Goal: Task Accomplishment & Management: Use online tool/utility

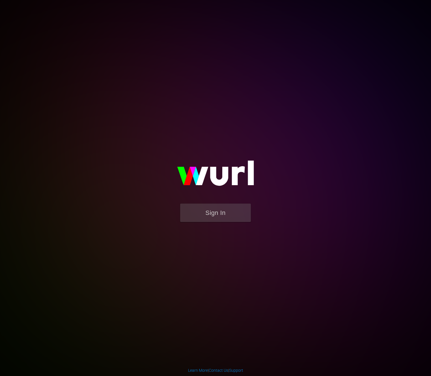
click at [281, 142] on div "Sign In" at bounding box center [215, 187] width 131 height 91
click at [211, 221] on button "Sign In" at bounding box center [215, 212] width 71 height 18
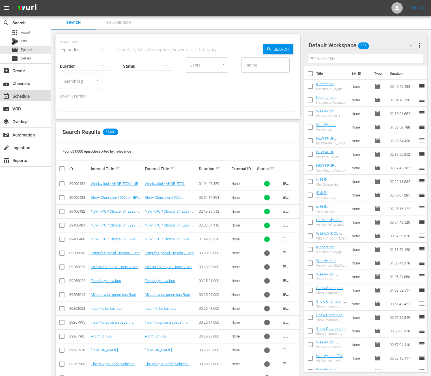
click at [19, 92] on div "event_available Schedule" at bounding box center [25, 95] width 51 height 11
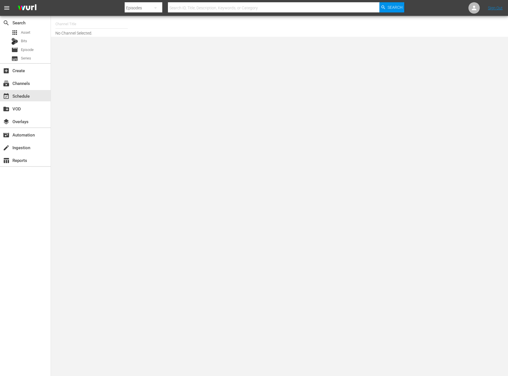
click at [66, 23] on input "text" at bounding box center [91, 24] width 72 height 14
type input "ㅜ"
click at [89, 115] on body "menu Search By Episodes Search ID, Title, Description, Keywords, or Category Se…" at bounding box center [254, 188] width 508 height 376
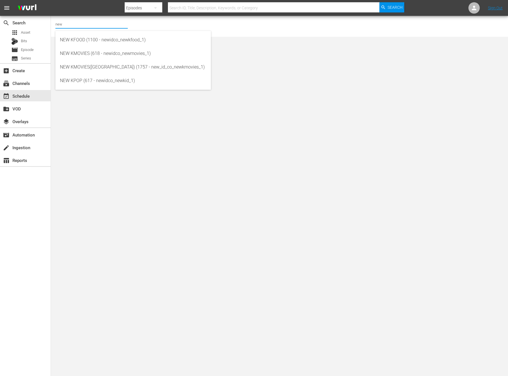
click at [89, 23] on input "new" at bounding box center [91, 24] width 72 height 14
click at [94, 81] on div "NEW KPOP (617 - newidco_newkid_1)" at bounding box center [133, 81] width 147 height 14
type input "NEW KPOP (617 - newidco_newkid_1)"
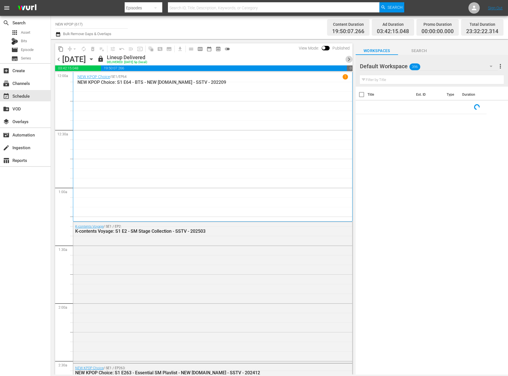
click at [350, 61] on span "chevron_right" at bounding box center [349, 59] width 7 height 7
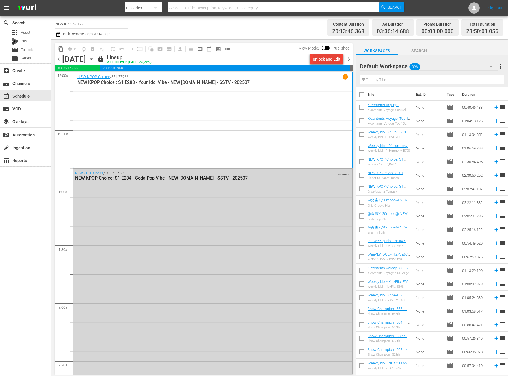
click at [313, 60] on div "Unlock and Edit" at bounding box center [327, 59] width 28 height 10
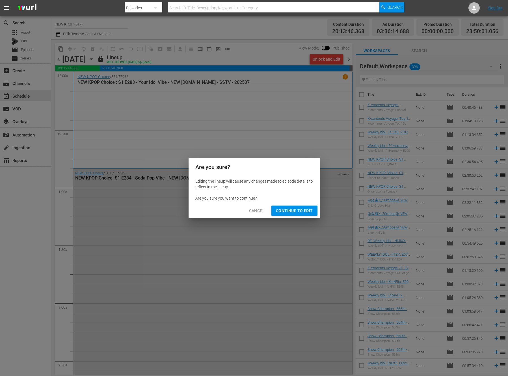
click at [289, 197] on div "Are you sure you want to continue?" at bounding box center [254, 198] width 118 height 6
click at [289, 208] on span "Continue to Edit" at bounding box center [294, 210] width 37 height 7
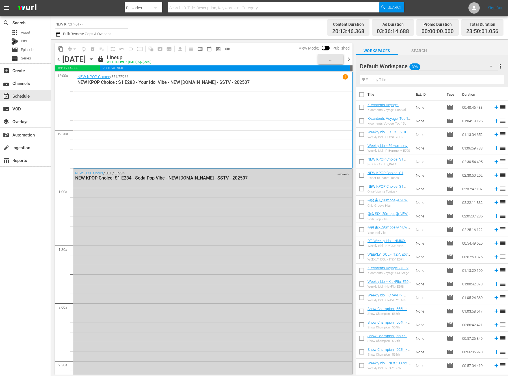
click at [104, 87] on div "NEW KPOP Choice / SE1 / EP283 1 NEW KPOP Choice : S1 E283 - Your Idol Vibe - NE…" at bounding box center [213, 120] width 271 height 92
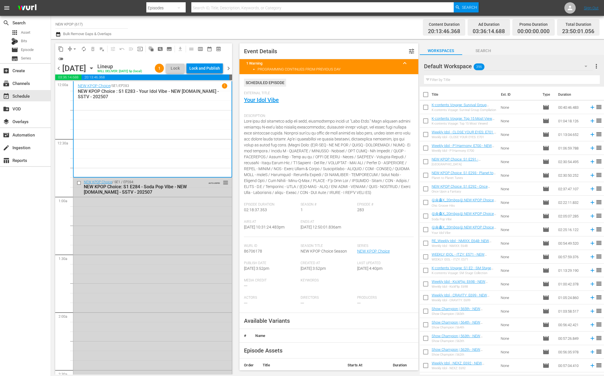
click at [100, 48] on span "playlist_remove_outlined" at bounding box center [102, 49] width 6 height 6
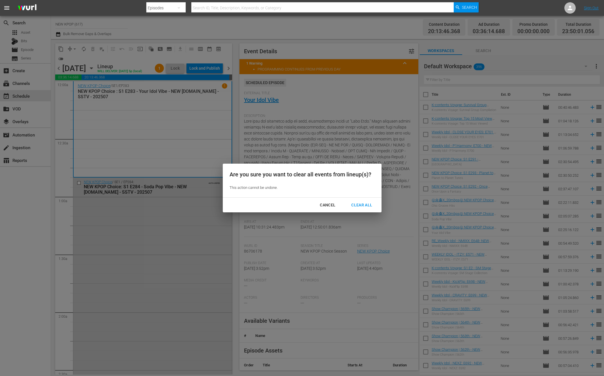
click at [360, 207] on div "Clear All" at bounding box center [362, 204] width 30 height 7
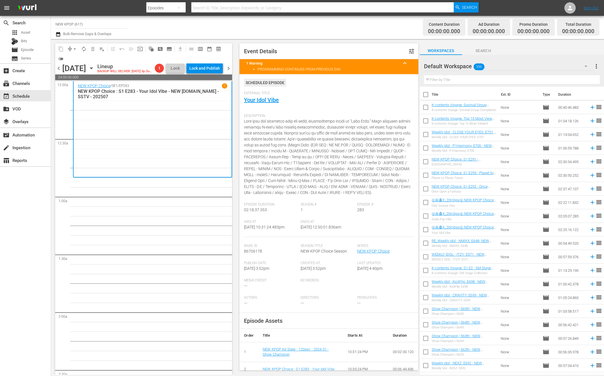
click at [431, 82] on input "text" at bounding box center [512, 79] width 176 height 9
click at [431, 81] on input "text" at bounding box center [512, 79] width 176 height 9
type input "new kpop choice"
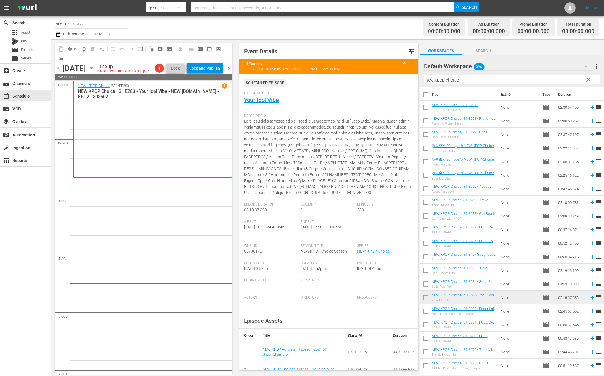
click at [93, 68] on icon "button" at bounding box center [91, 68] width 3 height 1
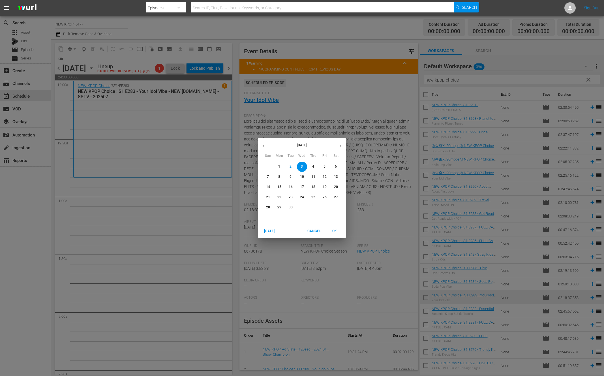
click at [265, 148] on icon "button" at bounding box center [263, 146] width 4 height 4
click at [334, 196] on p "23" at bounding box center [336, 197] width 4 height 5
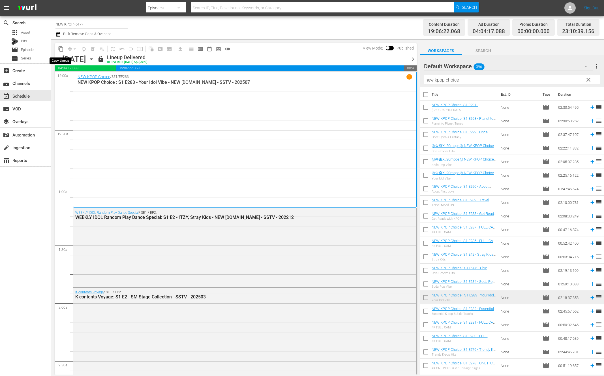
click at [61, 49] on span "content_copy" at bounding box center [61, 49] width 6 height 6
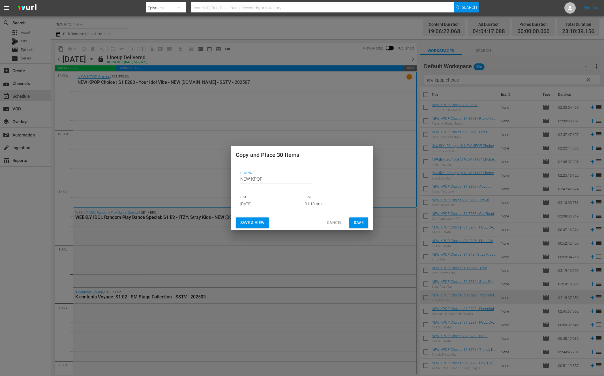
click at [263, 201] on input "[DATE]" at bounding box center [269, 203] width 59 height 8
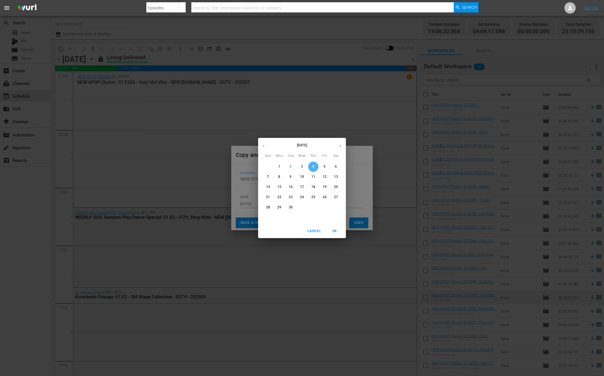
click at [313, 168] on p "4" at bounding box center [313, 166] width 2 height 5
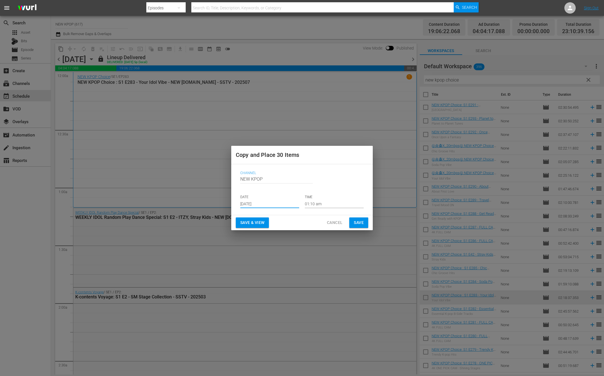
click at [253, 219] on span "Save & View" at bounding box center [252, 222] width 24 height 7
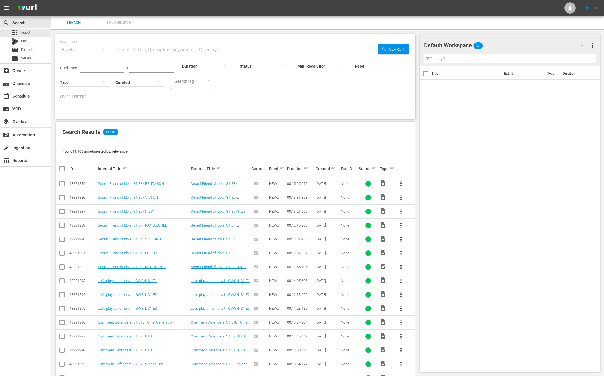
click at [83, 50] on div "Assets" at bounding box center [85, 50] width 50 height 16
click at [81, 85] on div "Episodes" at bounding box center [78, 87] width 23 height 9
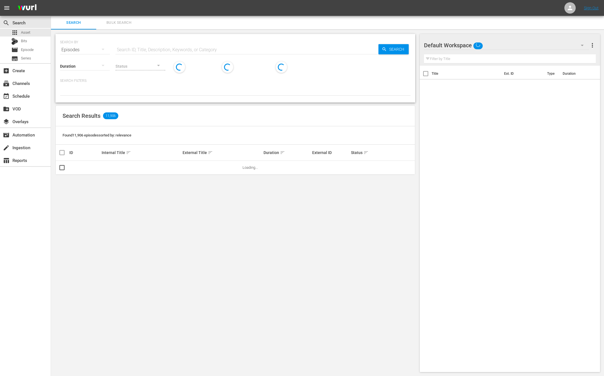
click at [134, 50] on input "text" at bounding box center [246, 50] width 263 height 14
paste input "new kpop choice"
type input "new kpop choice"
click at [404, 49] on span "Search" at bounding box center [398, 49] width 22 height 10
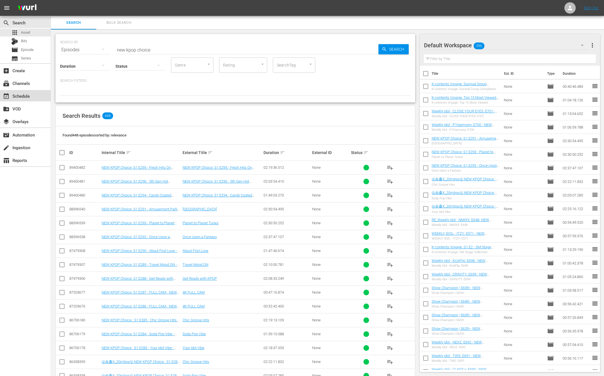
click at [36, 96] on div "event_available Schedule" at bounding box center [25, 95] width 51 height 11
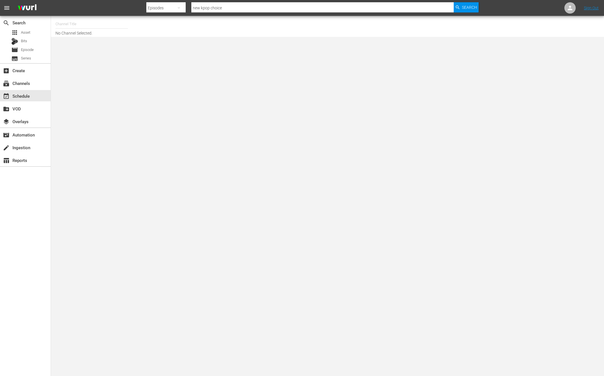
click at [98, 29] on input "text" at bounding box center [91, 24] width 72 height 14
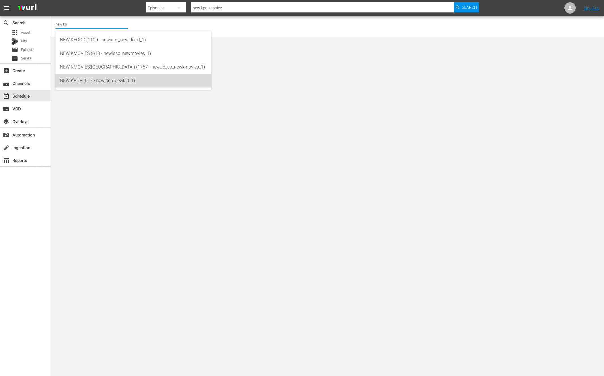
click at [110, 84] on div "NEW KPOP (617 - newidco_newkid_1)" at bounding box center [133, 81] width 147 height 14
type input "NEW KPOP (617 - newidco_newkid_1)"
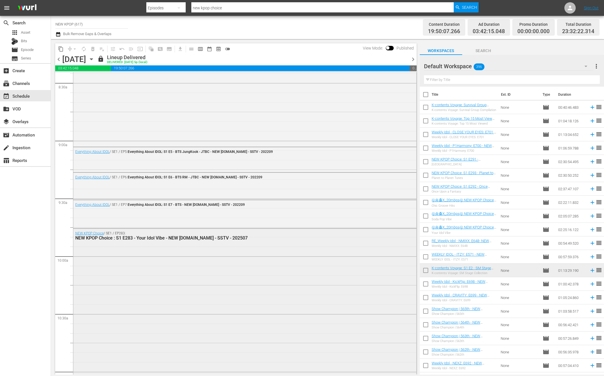
scroll to position [1181, 0]
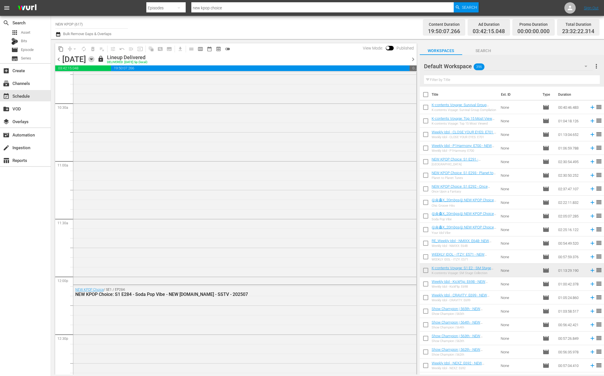
click at [94, 61] on icon "button" at bounding box center [91, 59] width 6 height 6
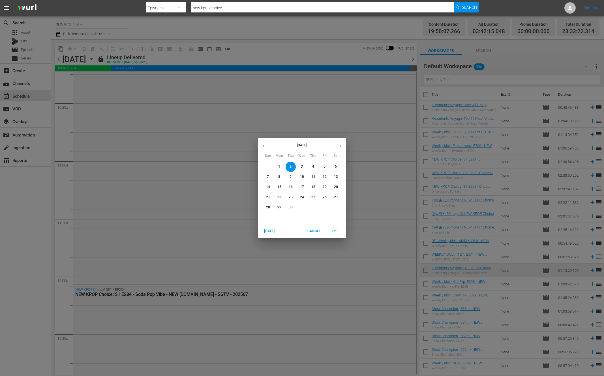
click at [301, 167] on p "3" at bounding box center [302, 166] width 2 height 5
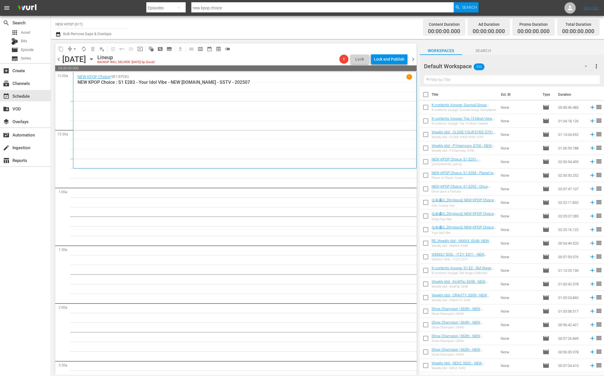
click at [94, 58] on icon "button" at bounding box center [91, 59] width 6 height 6
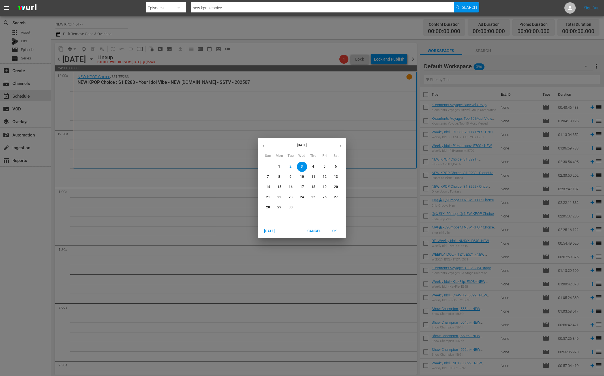
click at [316, 163] on button "4" at bounding box center [313, 167] width 10 height 10
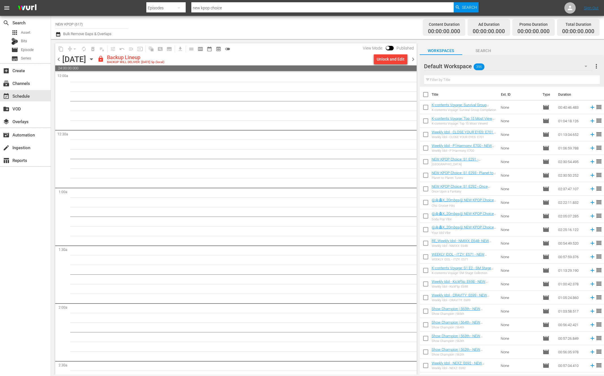
click at [383, 64] on div "chevron_left [DATE] [DATE] lock Backup Lineup BACKUP WILL DELIVER: [DATE] 5p (l…" at bounding box center [235, 59] width 361 height 11
click at [387, 64] on div "Unlock and Edit" at bounding box center [391, 59] width 28 height 10
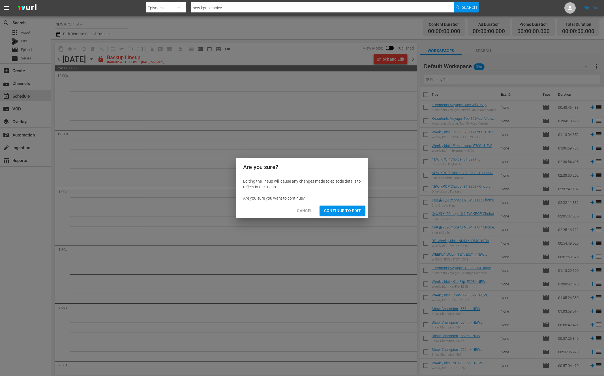
click at [356, 204] on div "Cancel Continue to Edit" at bounding box center [301, 210] width 131 height 15
click at [353, 208] on span "Continue to Edit" at bounding box center [342, 210] width 37 height 7
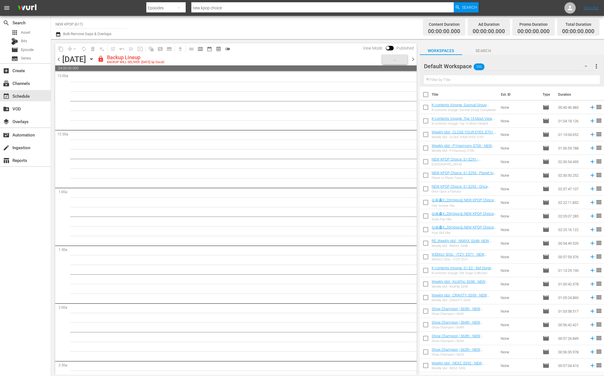
click at [94, 61] on icon "button" at bounding box center [91, 59] width 6 height 6
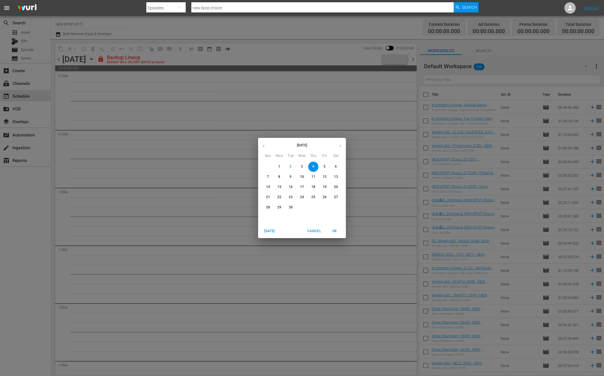
click at [266, 146] on button "button" at bounding box center [263, 145] width 11 height 11
click at [334, 203] on button "30" at bounding box center [336, 207] width 10 height 10
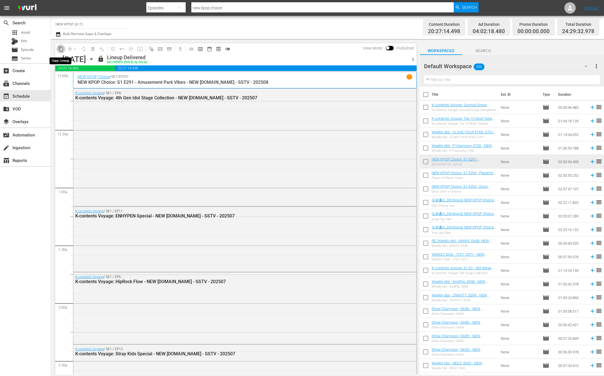
click at [61, 47] on span "content_copy" at bounding box center [61, 49] width 6 height 6
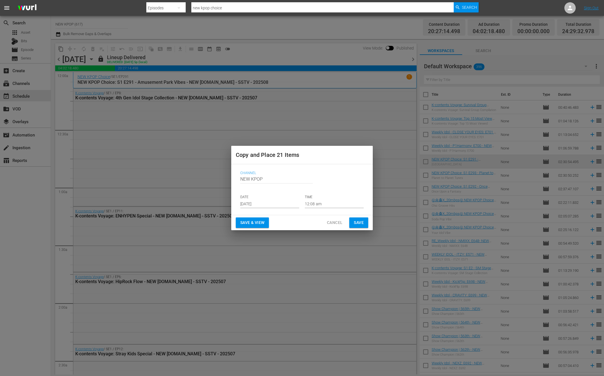
click at [252, 202] on input "[DATE]" at bounding box center [269, 203] width 59 height 8
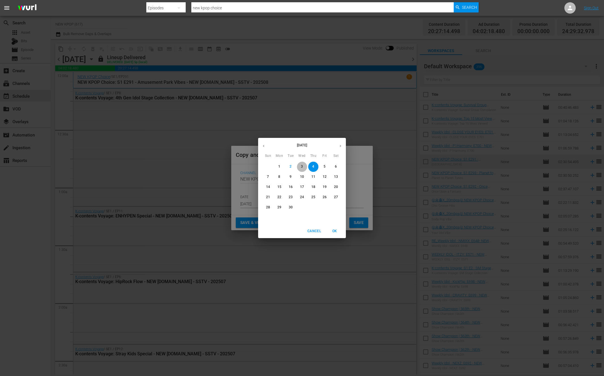
click at [304, 165] on span "3" at bounding box center [302, 166] width 10 height 5
type input "[DATE]"
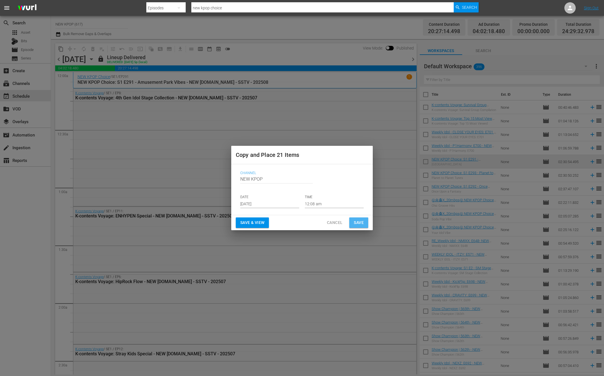
click at [352, 224] on button "Save" at bounding box center [358, 222] width 19 height 10
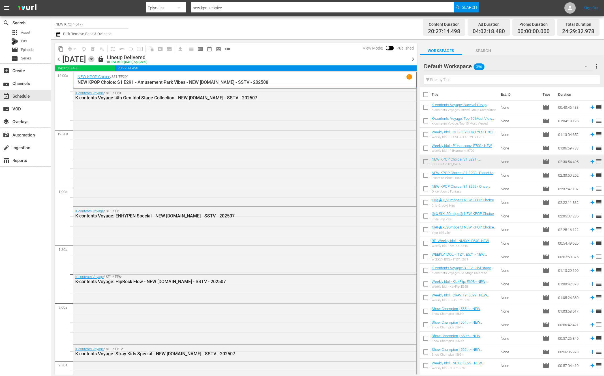
click at [94, 59] on icon "button" at bounding box center [91, 59] width 6 height 6
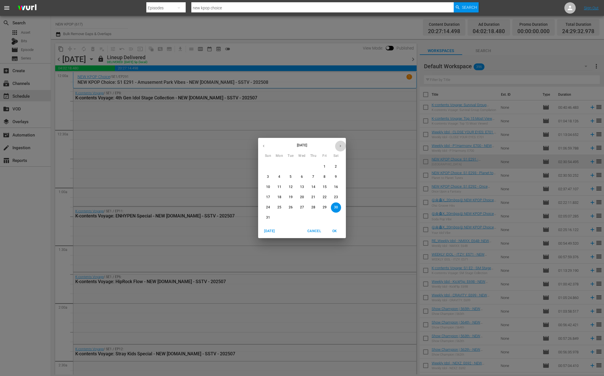
click at [341, 148] on icon "button" at bounding box center [340, 146] width 4 height 4
click at [308, 169] on div "4" at bounding box center [312, 167] width 11 height 10
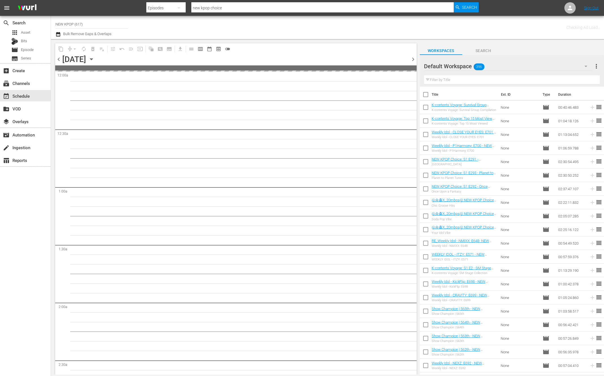
click at [60, 58] on span "chevron_left" at bounding box center [58, 59] width 7 height 7
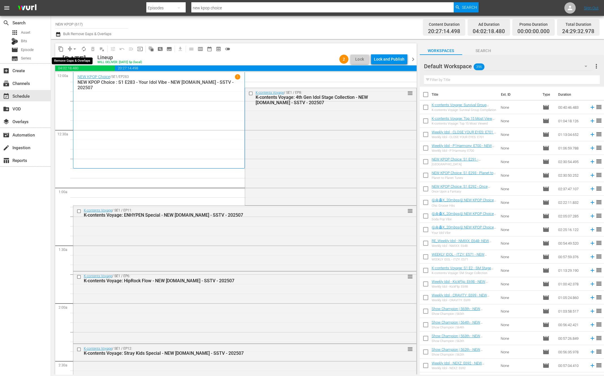
click at [73, 49] on span "arrow_drop_down" at bounding box center [75, 49] width 6 height 6
click at [55, 81] on li "Align to End of Previous Day" at bounding box center [74, 78] width 59 height 9
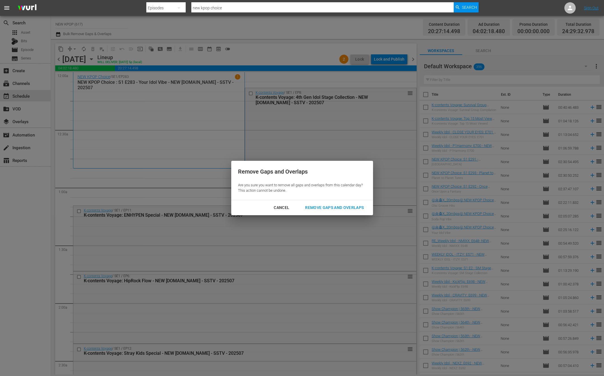
click at [347, 207] on div "Remove Gaps and Overlaps" at bounding box center [334, 207] width 68 height 7
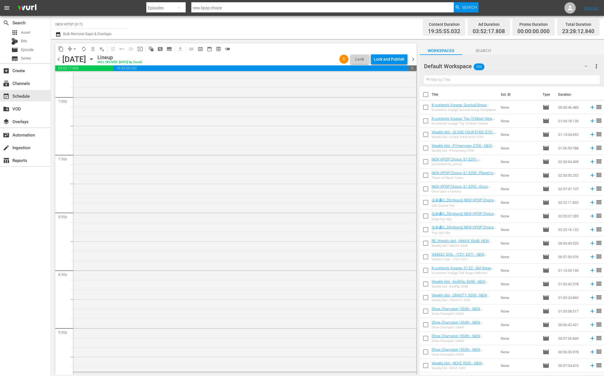
scroll to position [2503, 0]
click at [389, 52] on div "content_copy compress arrow_drop_down autorenew_outlined delete_forever_outline…" at bounding box center [235, 48] width 361 height 11
click at [389, 54] on div "Lock and Publish" at bounding box center [389, 59] width 31 height 10
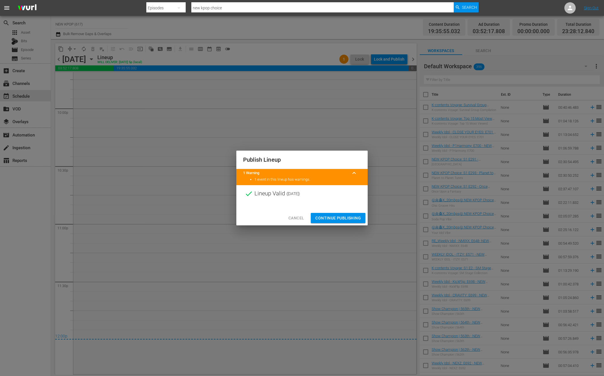
click at [326, 211] on div "Cancel Continue Publishing" at bounding box center [301, 217] width 131 height 15
click at [327, 214] on span "Continue Publishing" at bounding box center [338, 217] width 46 height 7
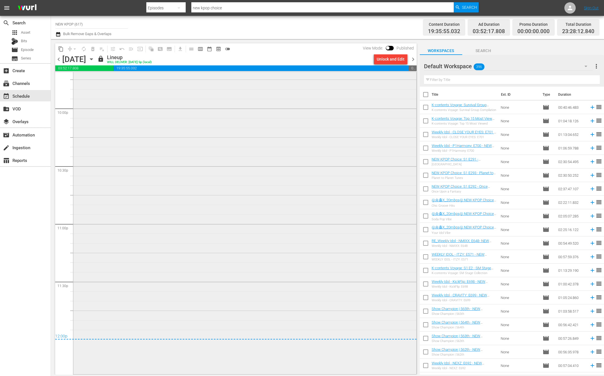
click at [275, 272] on div "NEW KPOP Choice / SE1 / EP274: NEW KPOP Choice: S1 E274 - Rhythmic K-pop Hits -…" at bounding box center [244, 204] width 343 height 335
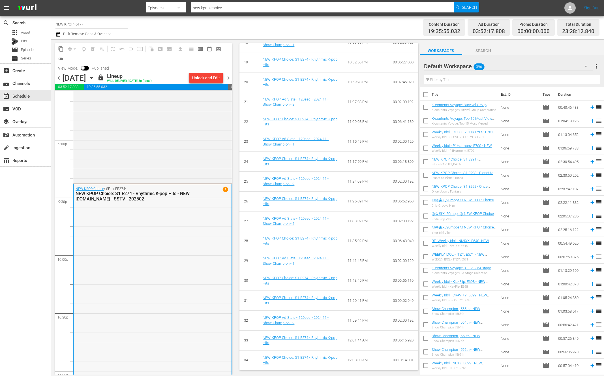
scroll to position [2522, 0]
